Goal: Task Accomplishment & Management: Complete application form

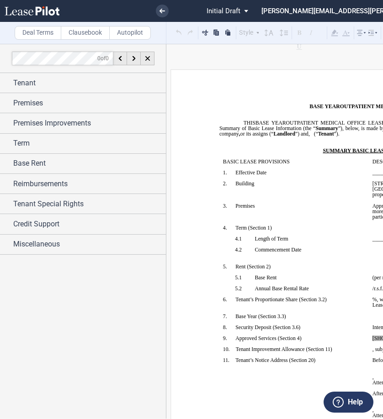
click at [249, 69] on div "Deal Terms Clausebook Autopilot Style Normal 8pt 9pt 10pt 10.5pt 11pt 12pt 14pt…" at bounding box center [292, 232] width 585 height 376
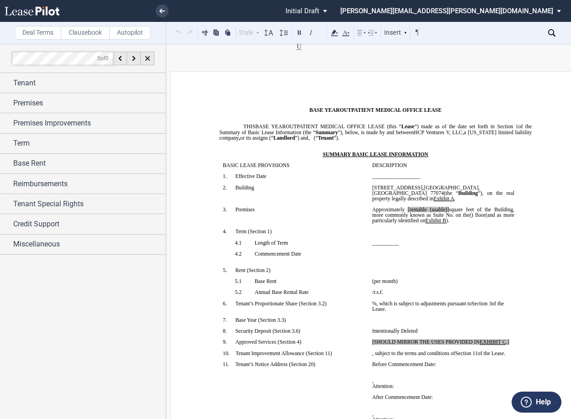
click at [138, 351] on div at bounding box center [83, 231] width 166 height 375
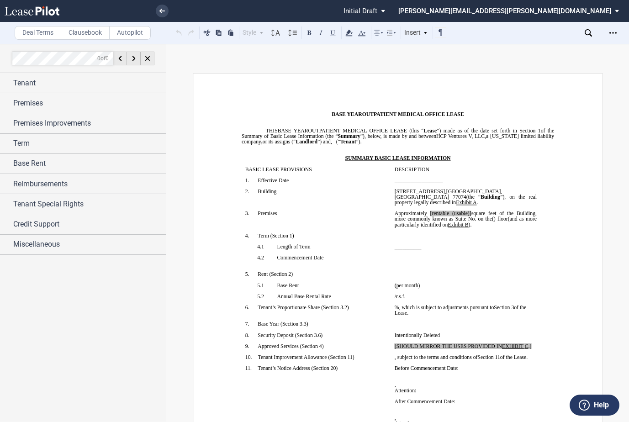
click at [354, 417] on td "!!SET_LEVEL_0!! !!SBL_LEVEL_1!! 11. Tenant’s Notice Address ( ﻿ Section 20 ﻿ ) ﻿" at bounding box center [315, 401] width 149 height 72
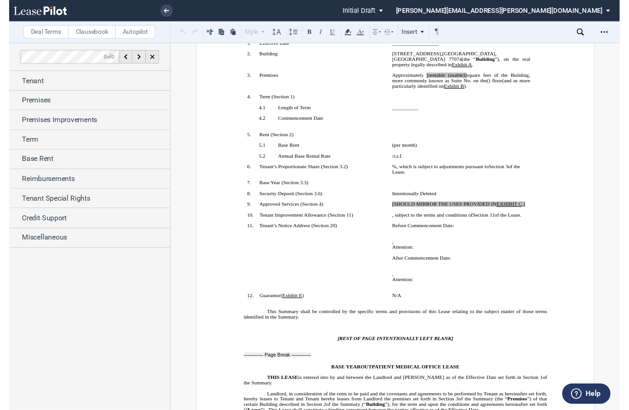
scroll to position [137, 0]
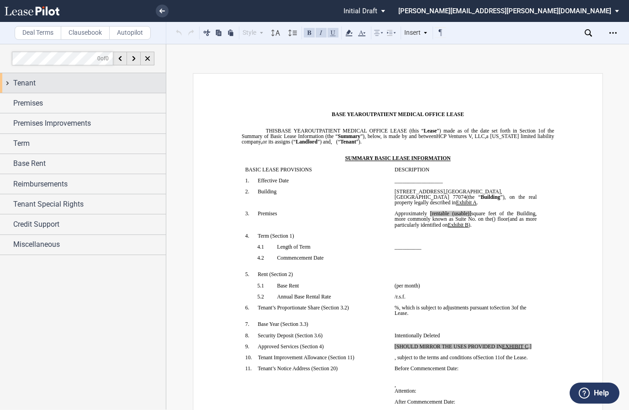
click at [11, 82] on div "Tenant" at bounding box center [83, 83] width 166 height 20
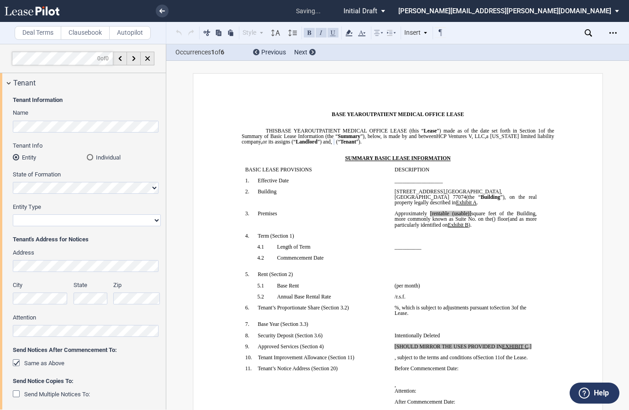
click at [55, 224] on select "Corporation Limited Liability Company General Partnership Limited Partnership O…" at bounding box center [87, 220] width 148 height 12
select select "Other"
click at [13, 214] on select "Corporation Limited Liability Company General Partnership Limited Partnership O…" at bounding box center [87, 220] width 148 height 12
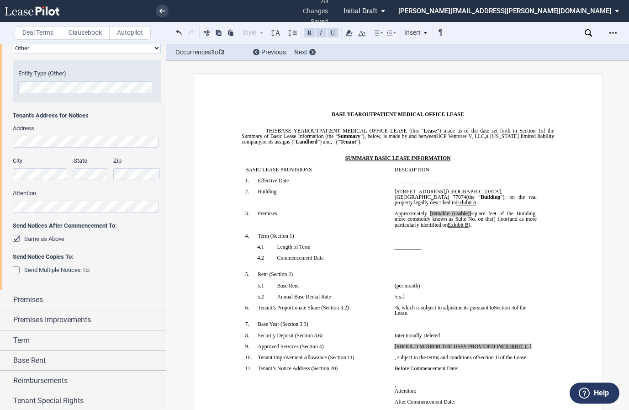
scroll to position [183, 0]
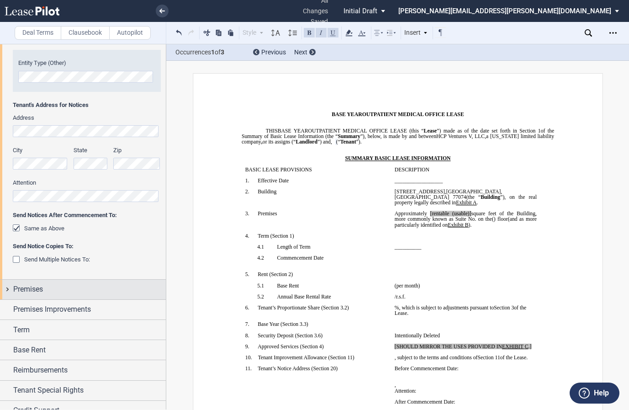
click at [9, 285] on div "Premises" at bounding box center [83, 290] width 166 height 20
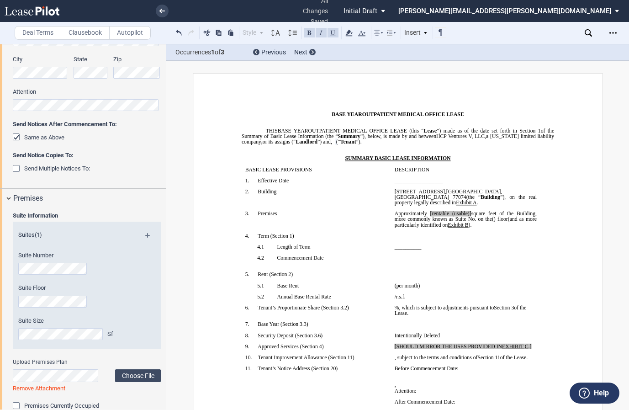
scroll to position [274, 0]
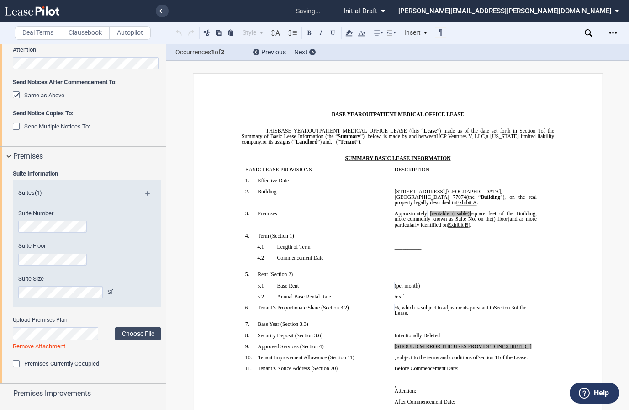
scroll to position [431, 0]
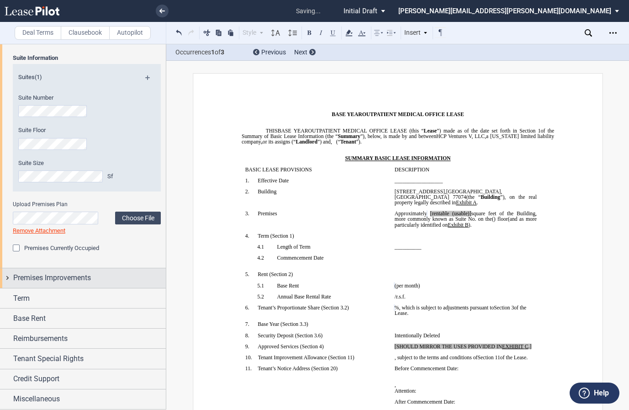
click at [7, 280] on div "Premises Improvements" at bounding box center [83, 278] width 166 height 20
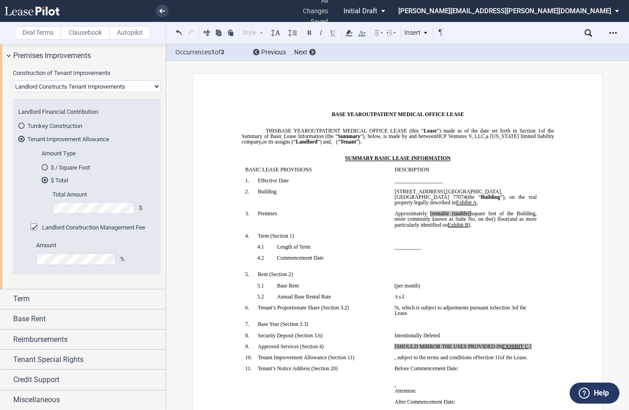
scroll to position [654, 0]
click at [382, 174] on p "﻿" at bounding box center [465, 174] width 142 height 5
click at [42, 164] on div "$ / Square Foot" at bounding box center [45, 166] width 6 height 6
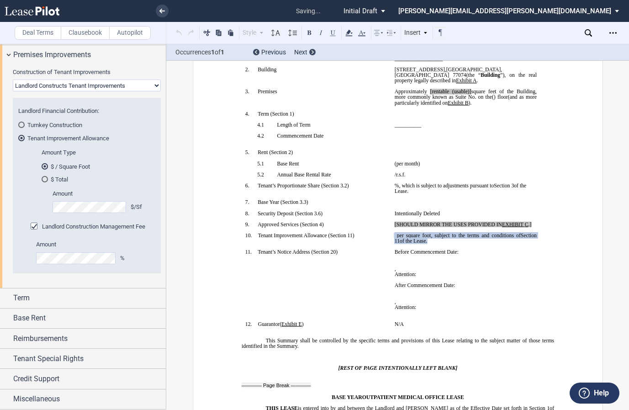
scroll to position [156, 0]
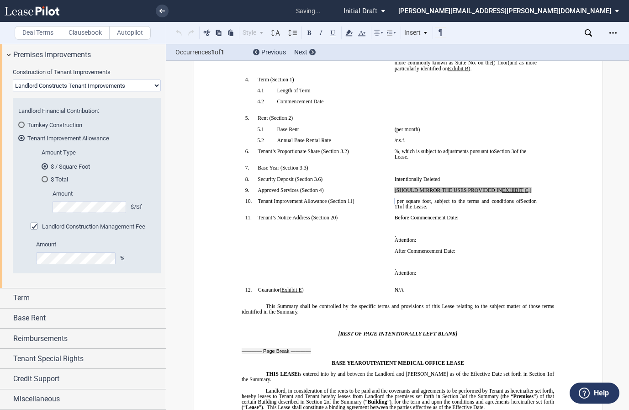
click at [76, 241] on label "Amount" at bounding box center [93, 244] width 114 height 8
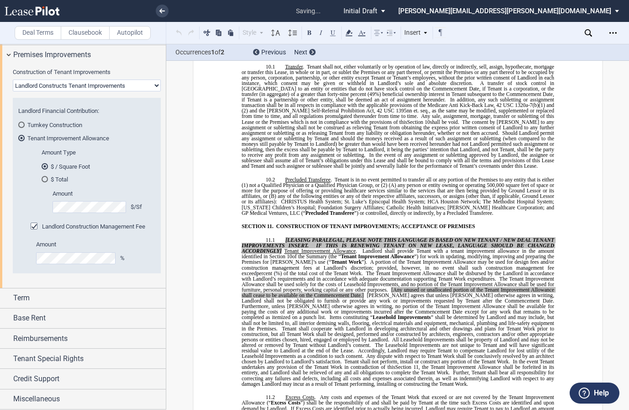
scroll to position [4315, 0]
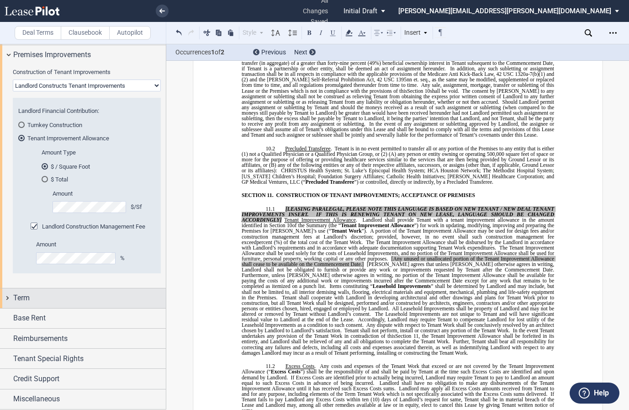
click at [7, 299] on div "Term" at bounding box center [83, 298] width 166 height 20
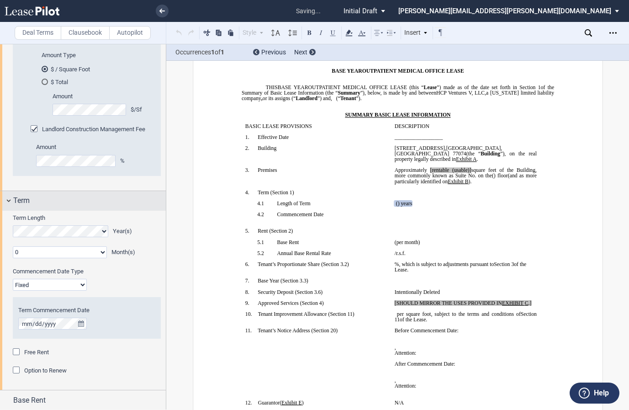
scroll to position [791, 0]
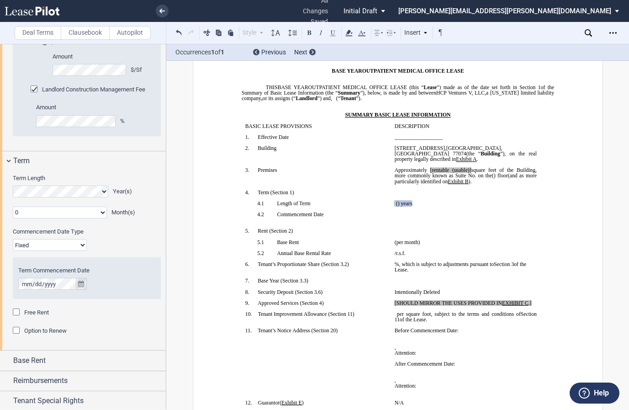
click at [78, 285] on icon "true" at bounding box center [81, 284] width 6 height 6
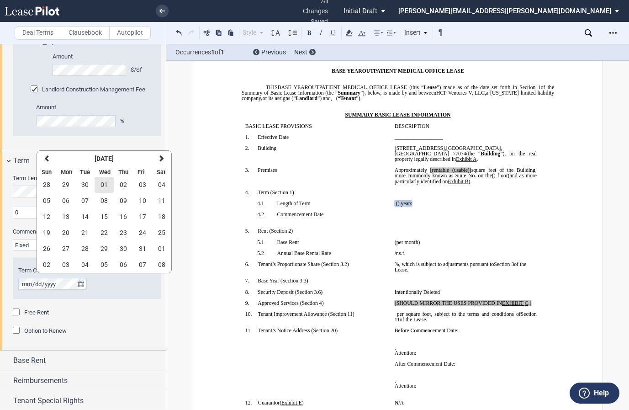
click at [104, 184] on span "01" at bounding box center [104, 184] width 7 height 7
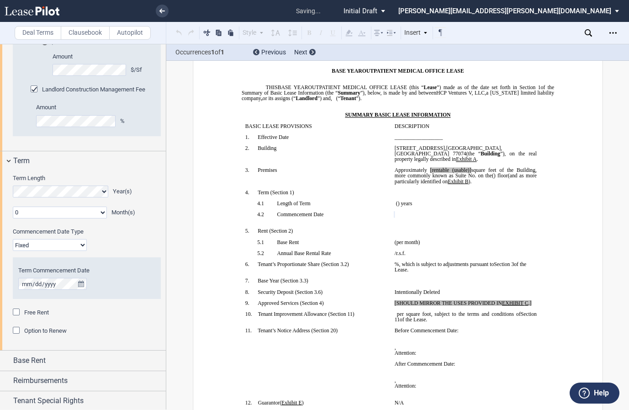
scroll to position [833, 0]
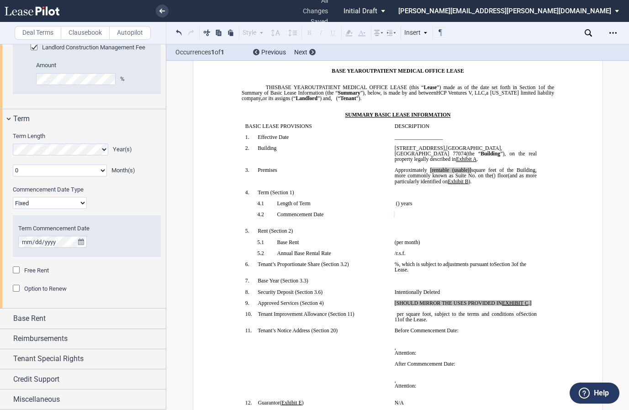
click at [360, 138] on p "1. Effective Date" at bounding box center [322, 136] width 130 height 5
click at [382, 10] on md-select-value "Initial Draft" at bounding box center [368, 10] width 50 height 23
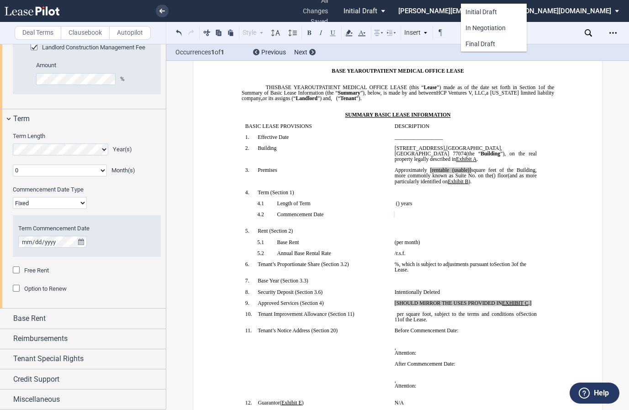
click at [382, 76] on md-backdrop at bounding box center [314, 205] width 629 height 410
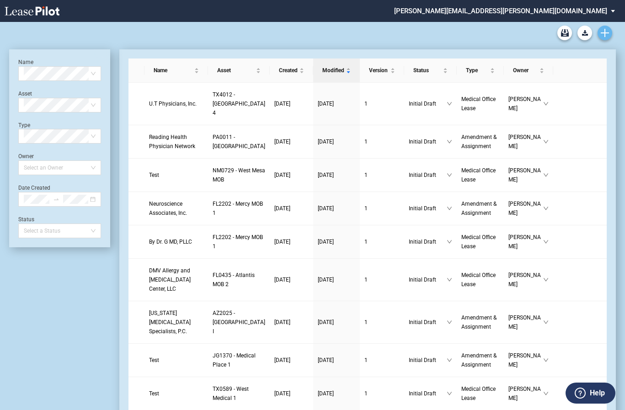
click at [600, 34] on link "Create new document" at bounding box center [604, 33] width 15 height 15
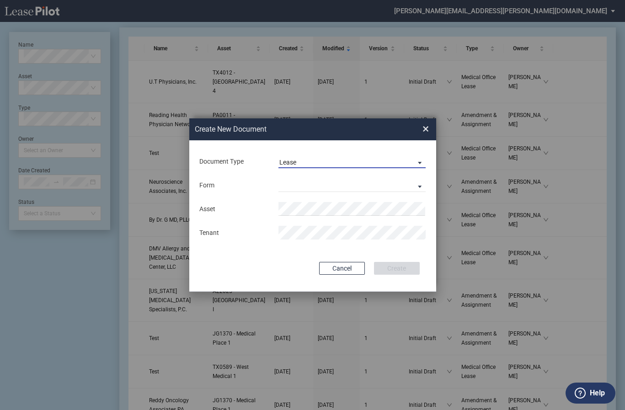
click at [316, 157] on md-select-value "Lease" at bounding box center [352, 161] width 148 height 14
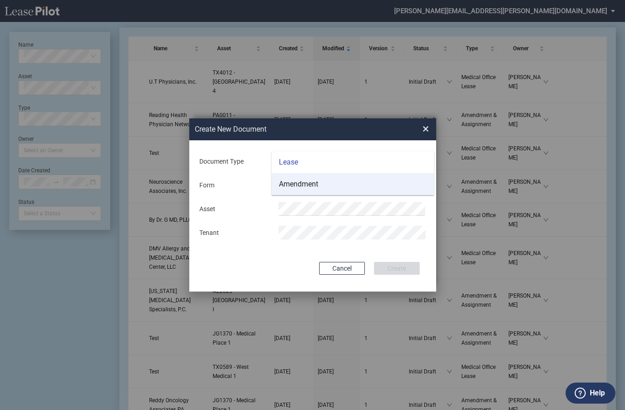
click at [315, 188] on div "Amendment" at bounding box center [298, 184] width 39 height 10
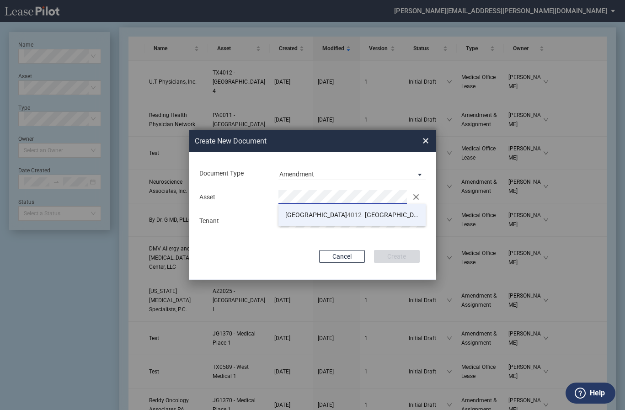
click at [330, 211] on li "TX 4012 - Southwest Plaza 4" at bounding box center [352, 215] width 148 height 22
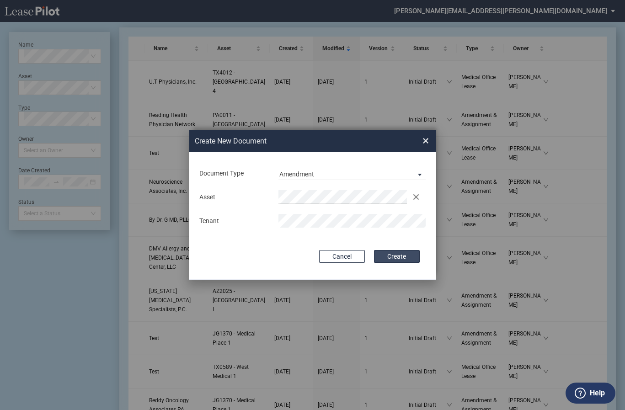
click at [410, 254] on button "Create" at bounding box center [397, 256] width 46 height 13
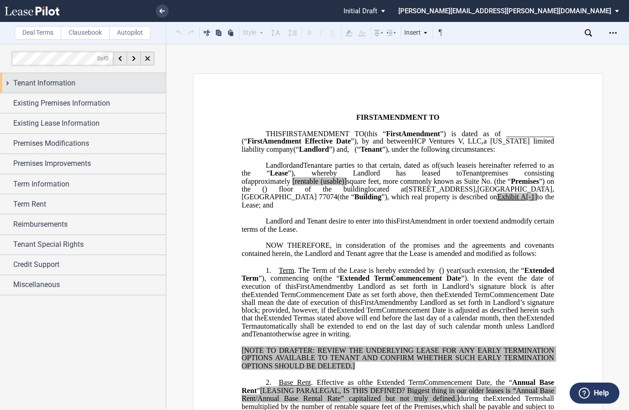
click at [8, 87] on div "Tenant Information" at bounding box center [83, 83] width 166 height 20
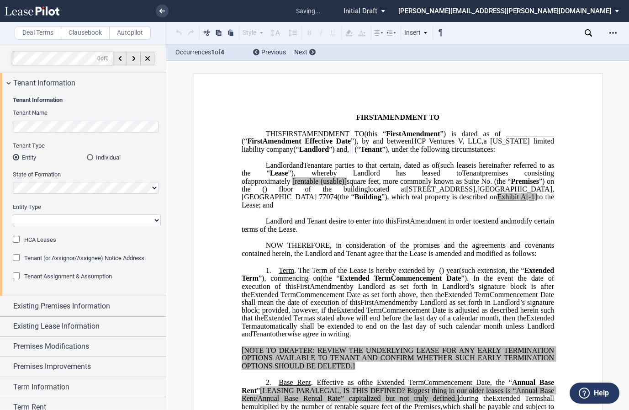
click at [35, 222] on select "Corporation Limited Liability Company General Partnership Limited Partnership O…" at bounding box center [87, 220] width 148 height 12
select select "Other"
click at [13, 214] on select "Corporation Limited Liability Company General Partnership Limited Partnership O…" at bounding box center [87, 220] width 148 height 12
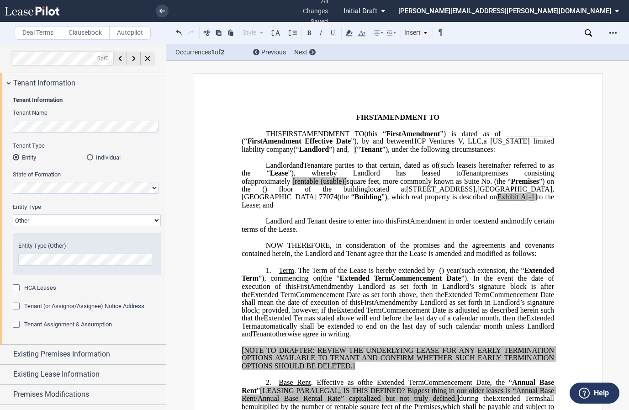
click at [16, 324] on div "Tenant Assignment & Assumption" at bounding box center [17, 325] width 9 height 9
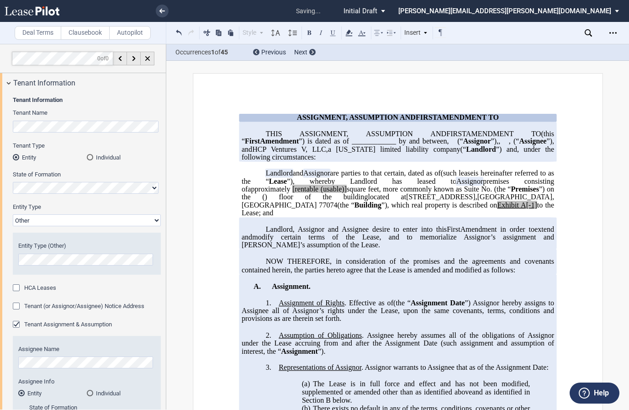
scroll to position [137, 0]
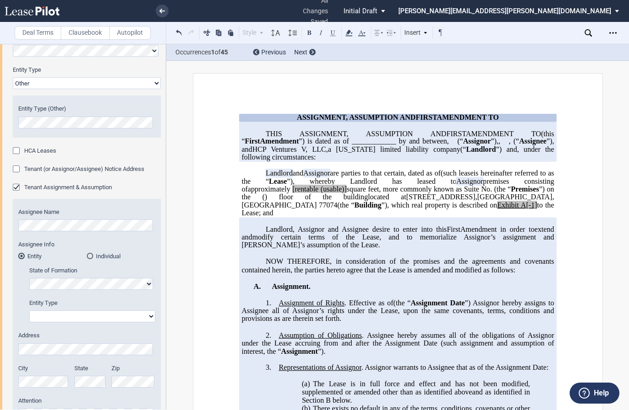
click at [17, 187] on div "Tenant Assignment & Assumption" at bounding box center [17, 188] width 9 height 9
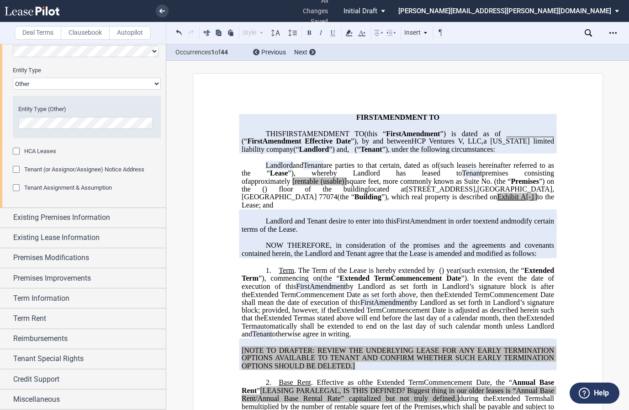
scroll to position [137, 0]
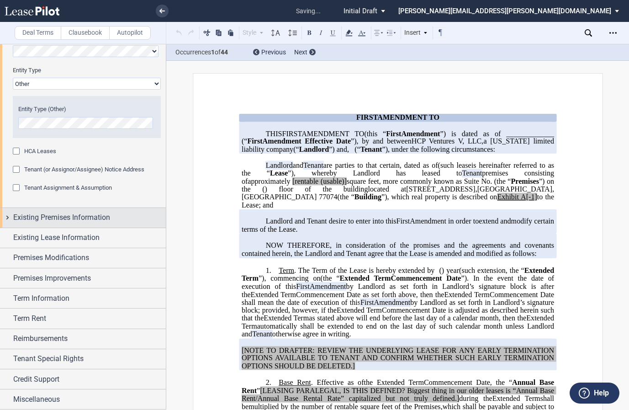
click at [6, 221] on div "Existing Premises Information" at bounding box center [83, 218] width 166 height 20
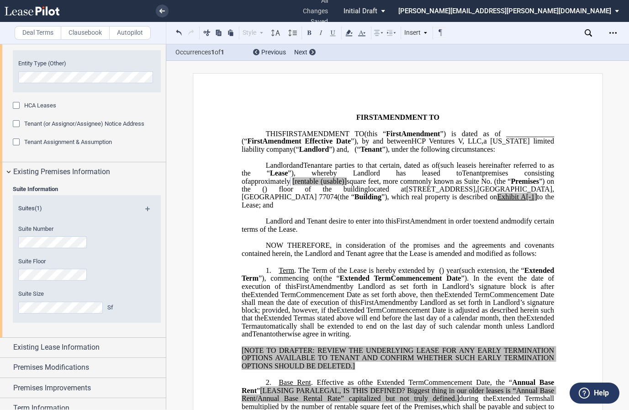
scroll to position [228, 0]
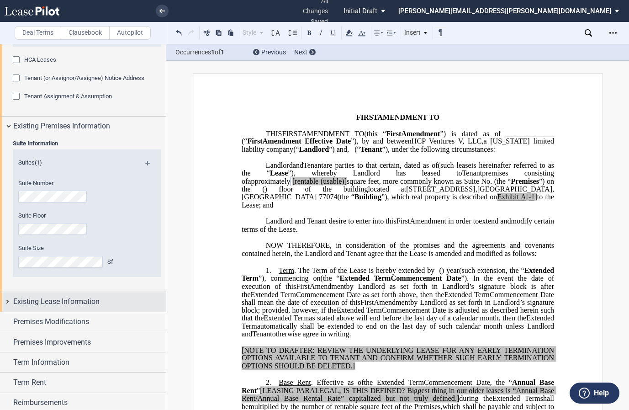
click at [7, 300] on div "Existing Lease Information" at bounding box center [83, 302] width 166 height 20
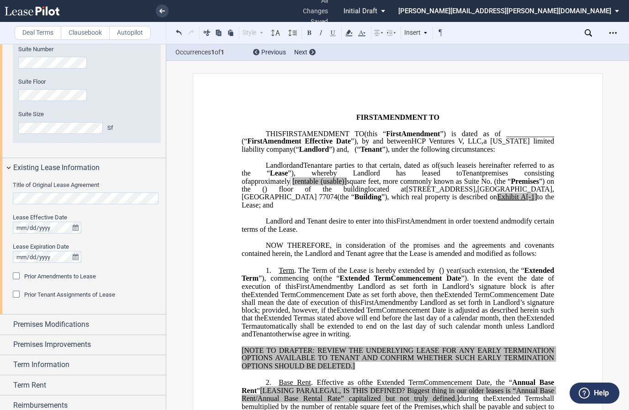
scroll to position [365, 0]
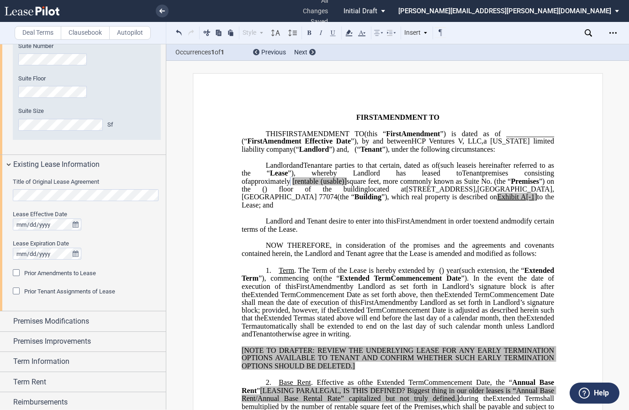
click at [16, 274] on div "Prior Amendments to Lease" at bounding box center [17, 273] width 9 height 9
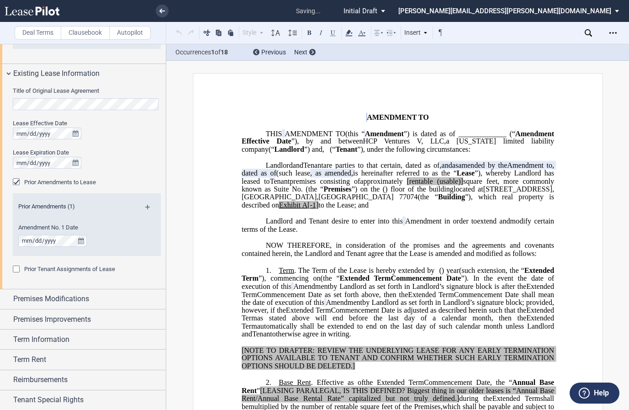
scroll to position [456, 0]
click at [15, 266] on div "Prior Tenant Assignments of Lease" at bounding box center [17, 269] width 9 height 9
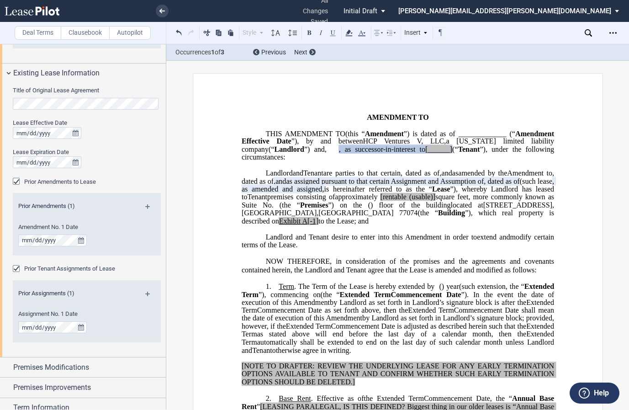
click at [425, 154] on span "[______]" at bounding box center [438, 149] width 27 height 8
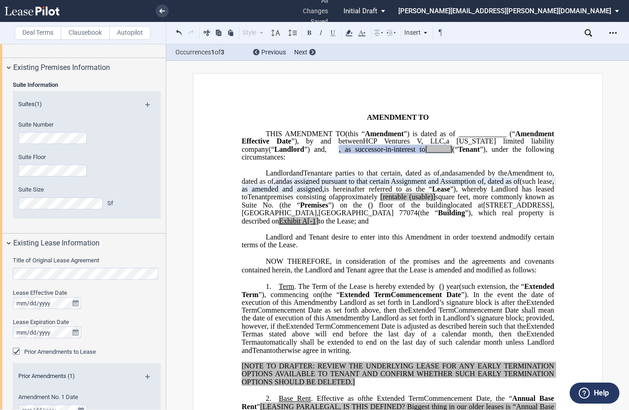
scroll to position [274, 0]
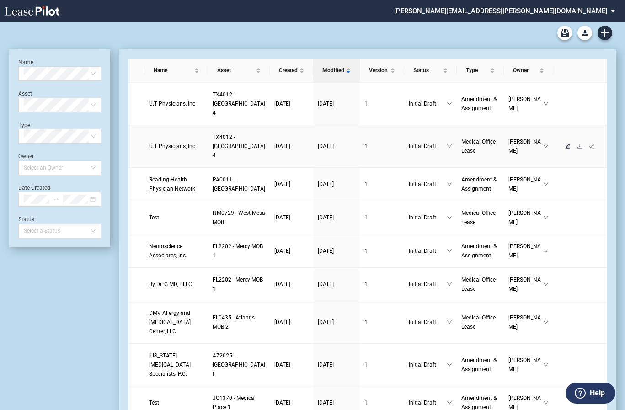
click at [565, 148] on icon "edit" at bounding box center [567, 145] width 5 height 5
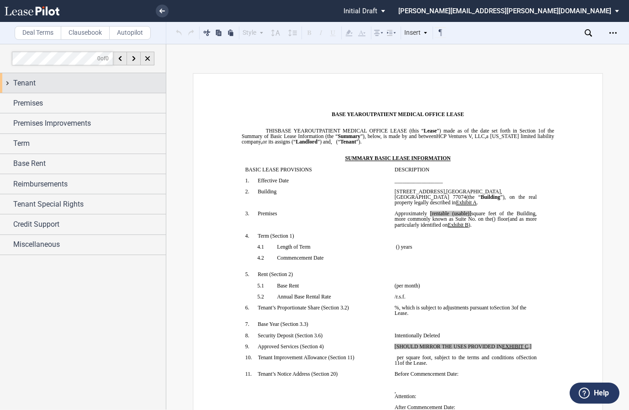
click at [6, 82] on div "Tenant" at bounding box center [83, 83] width 166 height 20
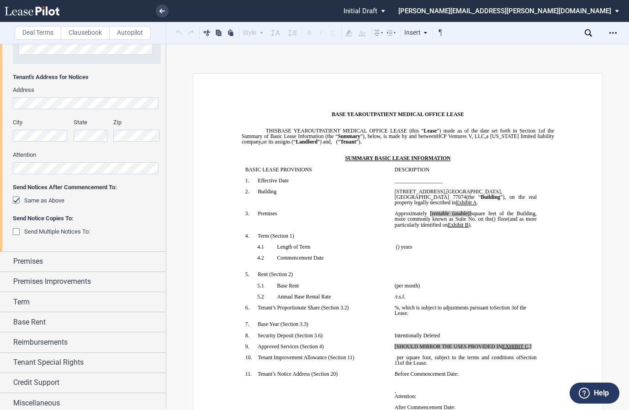
scroll to position [214, 0]
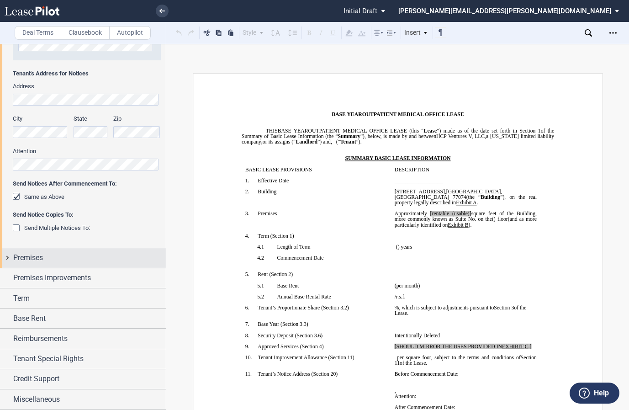
click at [11, 257] on div "Premises" at bounding box center [83, 258] width 166 height 20
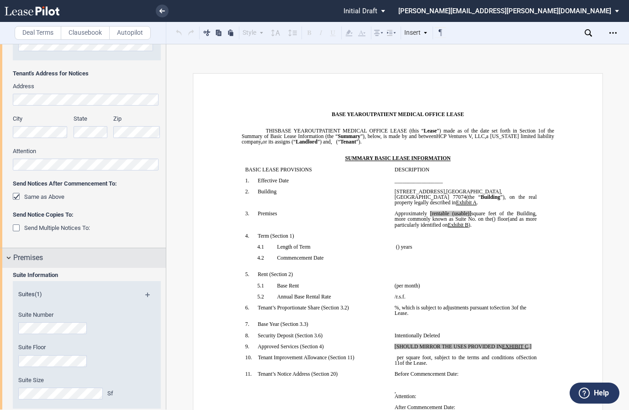
scroll to position [351, 0]
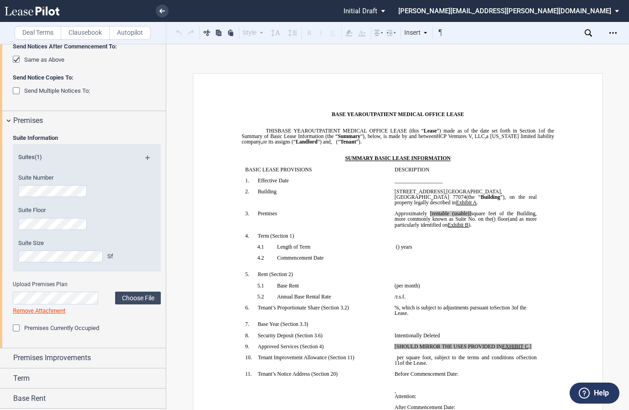
click at [18, 328] on div "Premises Currently Occupied" at bounding box center [17, 328] width 9 height 9
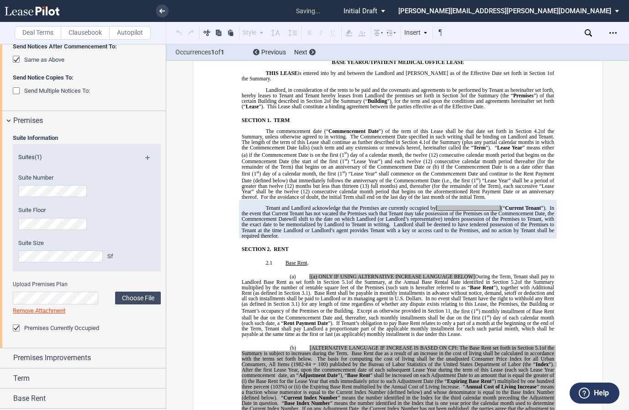
scroll to position [466, 0]
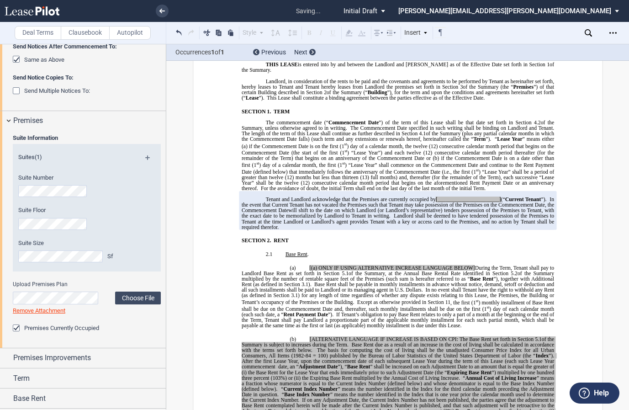
click at [18, 328] on div "Premises Currently Occupied" at bounding box center [17, 328] width 9 height 9
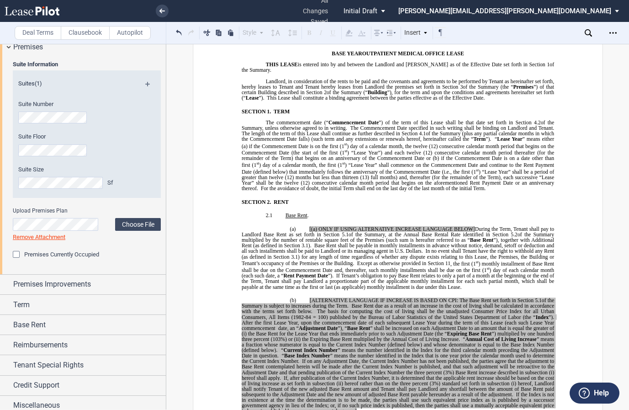
scroll to position [431, 0]
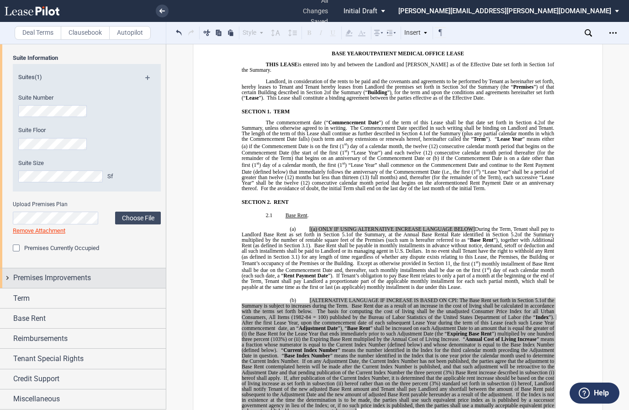
click at [9, 275] on div "Premises Improvements" at bounding box center [83, 278] width 166 height 20
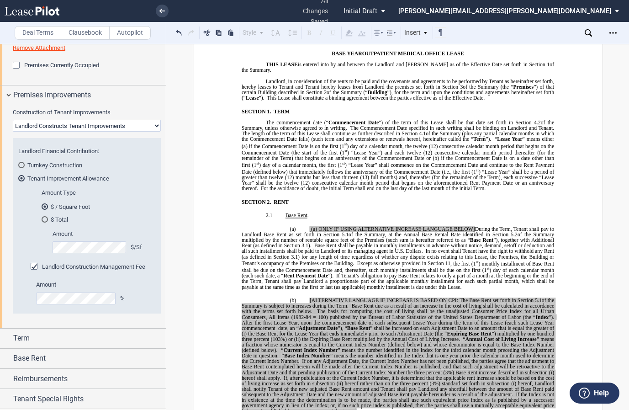
scroll to position [654, 0]
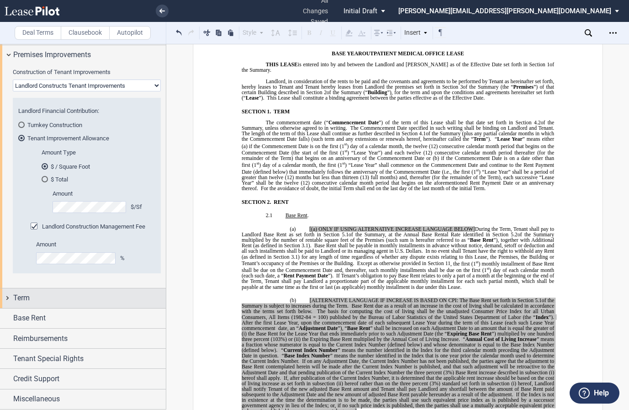
click at [8, 296] on div "Term" at bounding box center [83, 298] width 166 height 20
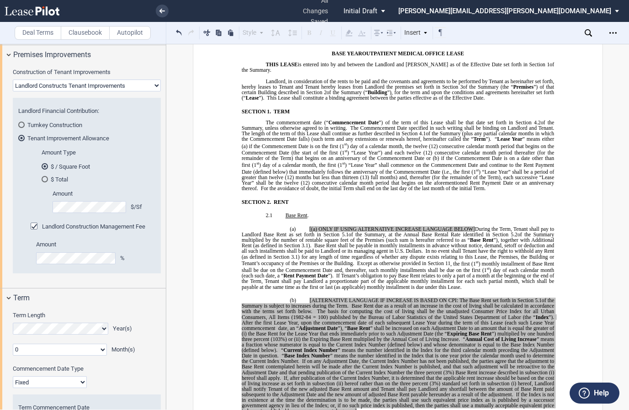
scroll to position [833, 0]
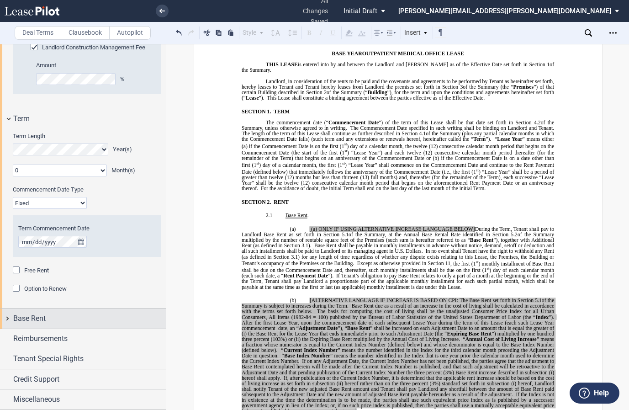
click at [9, 320] on div "Base Rent" at bounding box center [83, 318] width 166 height 20
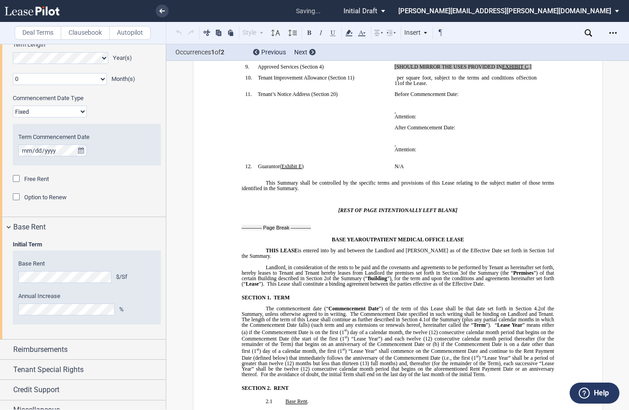
scroll to position [82, 0]
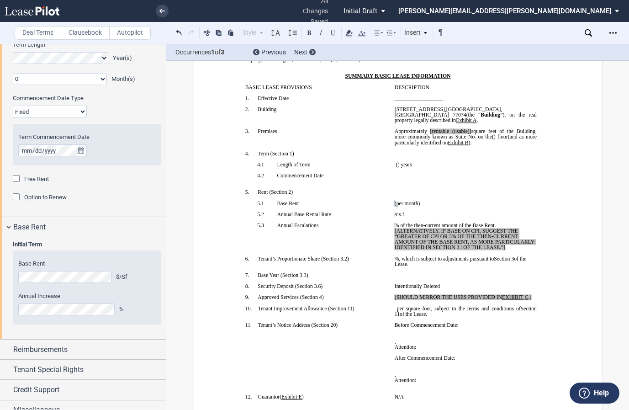
drag, startPoint x: 516, startPoint y: 242, endPoint x: 397, endPoint y: 224, distance: 120.1
click at [397, 224] on p "﻿ ﻿ % of the then-current amount of the Base Rent. [ALTERNATIVELY, IF BASE ON C…" at bounding box center [465, 236] width 142 height 28
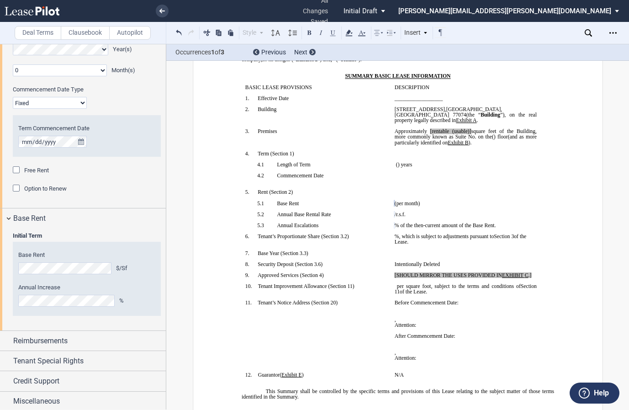
scroll to position [936, 0]
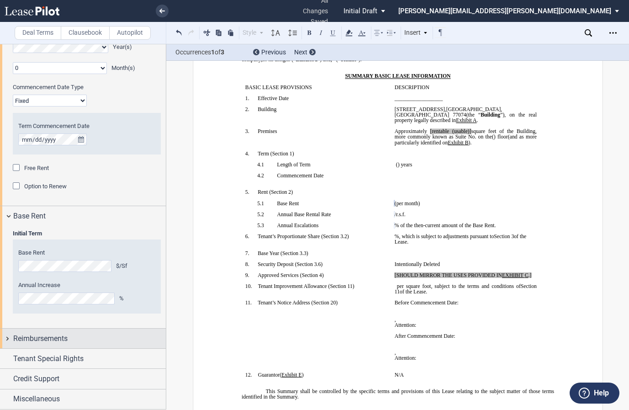
click at [9, 335] on div "Reimbursements" at bounding box center [83, 338] width 166 height 20
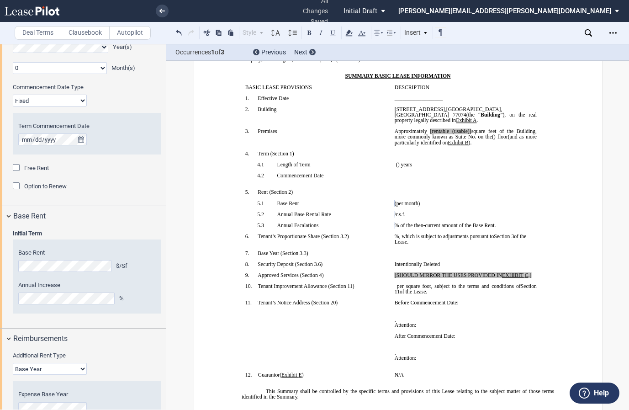
scroll to position [1061, 0]
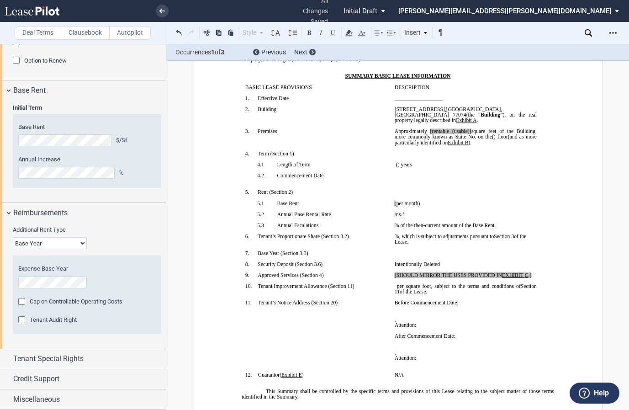
click at [35, 244] on select "Base Year Triple Net" at bounding box center [50, 243] width 74 height 12
select select "triple net"
click at [13, 249] on select "Base Year Triple Net" at bounding box center [50, 243] width 74 height 12
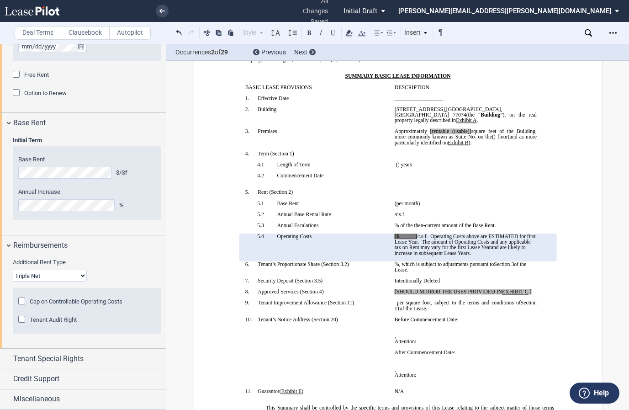
click at [407, 228] on p at bounding box center [465, 230] width 142 height 5
click at [411, 233] on span "[$______]" at bounding box center [405, 235] width 22 height 5
click at [130, 263] on label "Additional Rent Type" at bounding box center [87, 262] width 148 height 8
click at [87, 270] on select "Base Year Triple Net" at bounding box center [50, 276] width 74 height 12
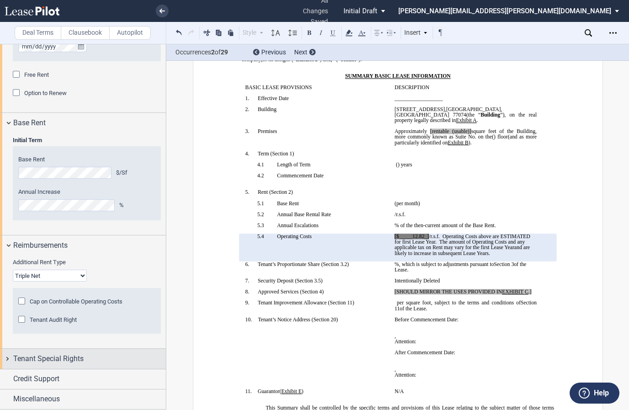
click at [6, 359] on div "Tenant Special Rights" at bounding box center [83, 359] width 166 height 20
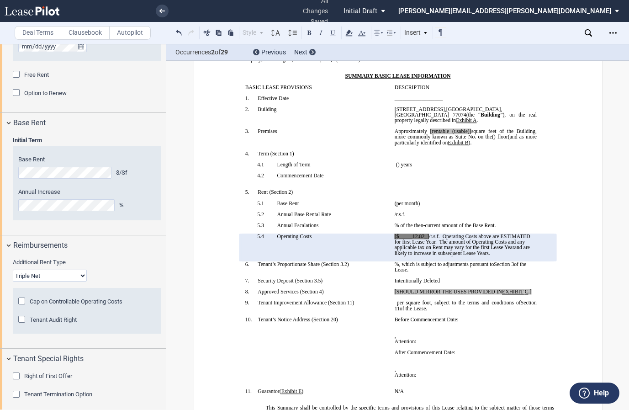
scroll to position [1074, 0]
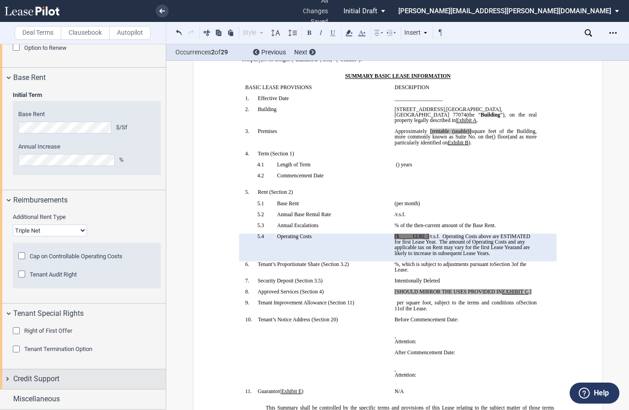
click at [11, 378] on div "Credit Support" at bounding box center [83, 379] width 166 height 20
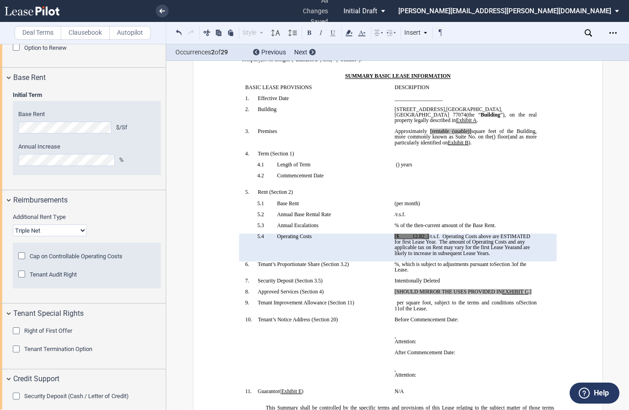
scroll to position [1119, 0]
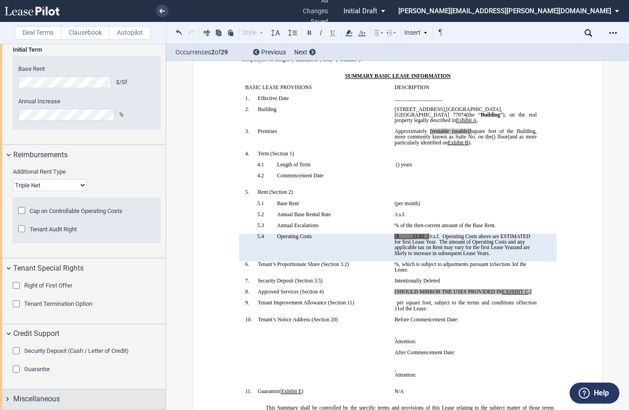
click at [4, 396] on div "Miscellaneous" at bounding box center [83, 399] width 166 height 20
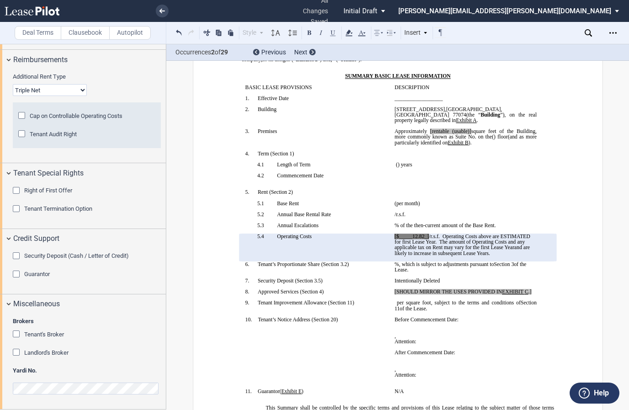
click at [16, 334] on div "Tenant's Broker" at bounding box center [17, 334] width 9 height 9
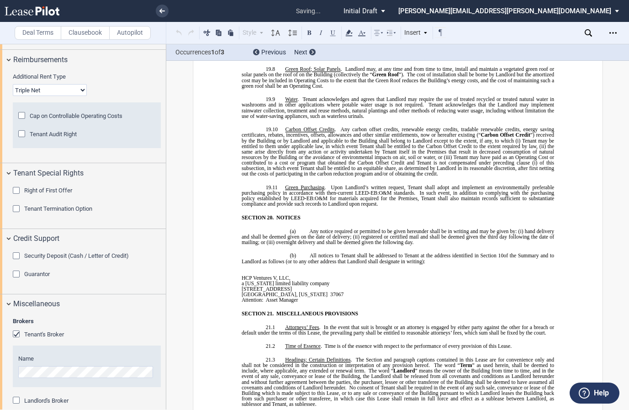
scroll to position [7494, 0]
